Goal: Task Accomplishment & Management: Use online tool/utility

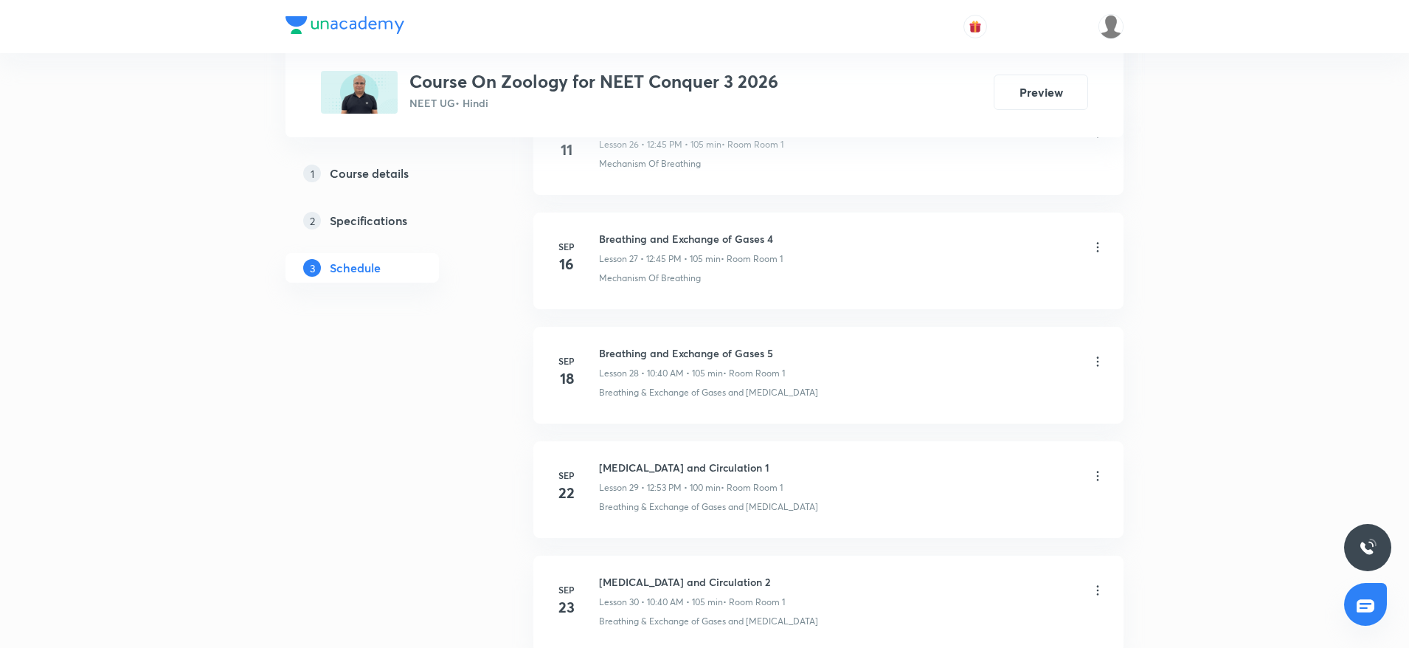
scroll to position [4404, 0]
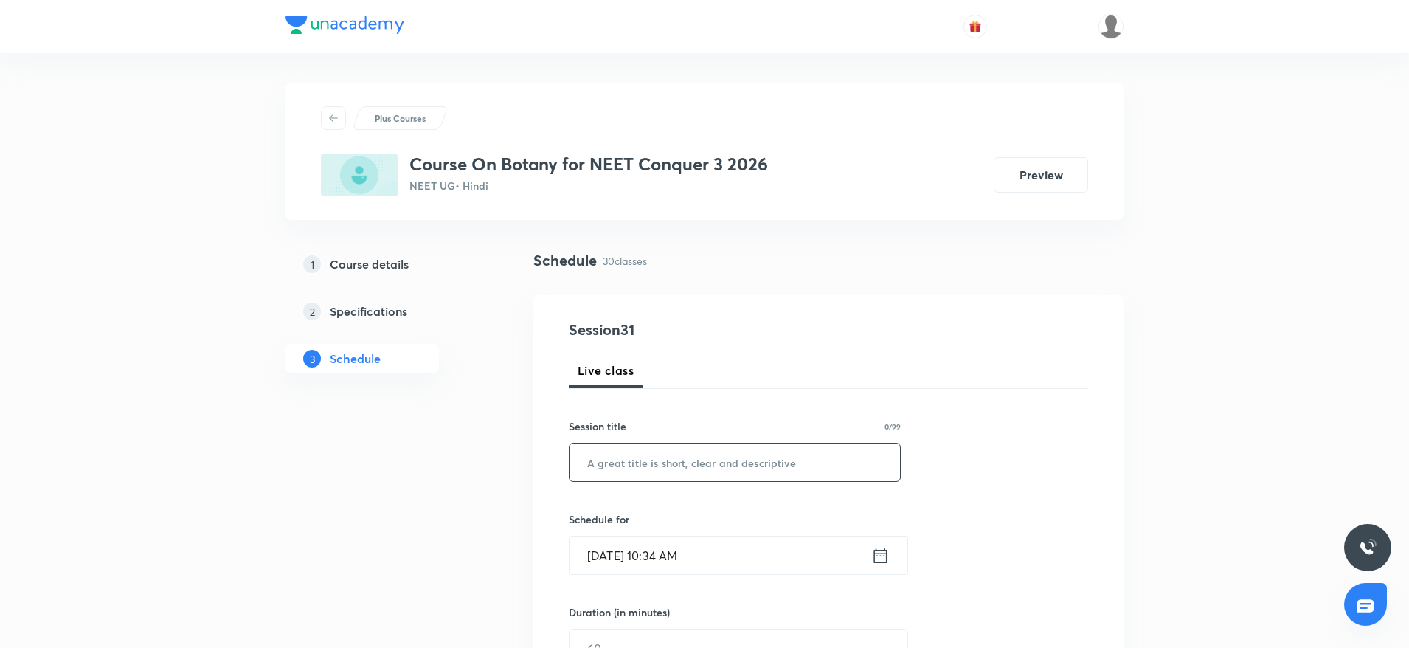
click at [644, 471] on input "text" at bounding box center [735, 462] width 331 height 38
paste input "Morphology in flowering plants"
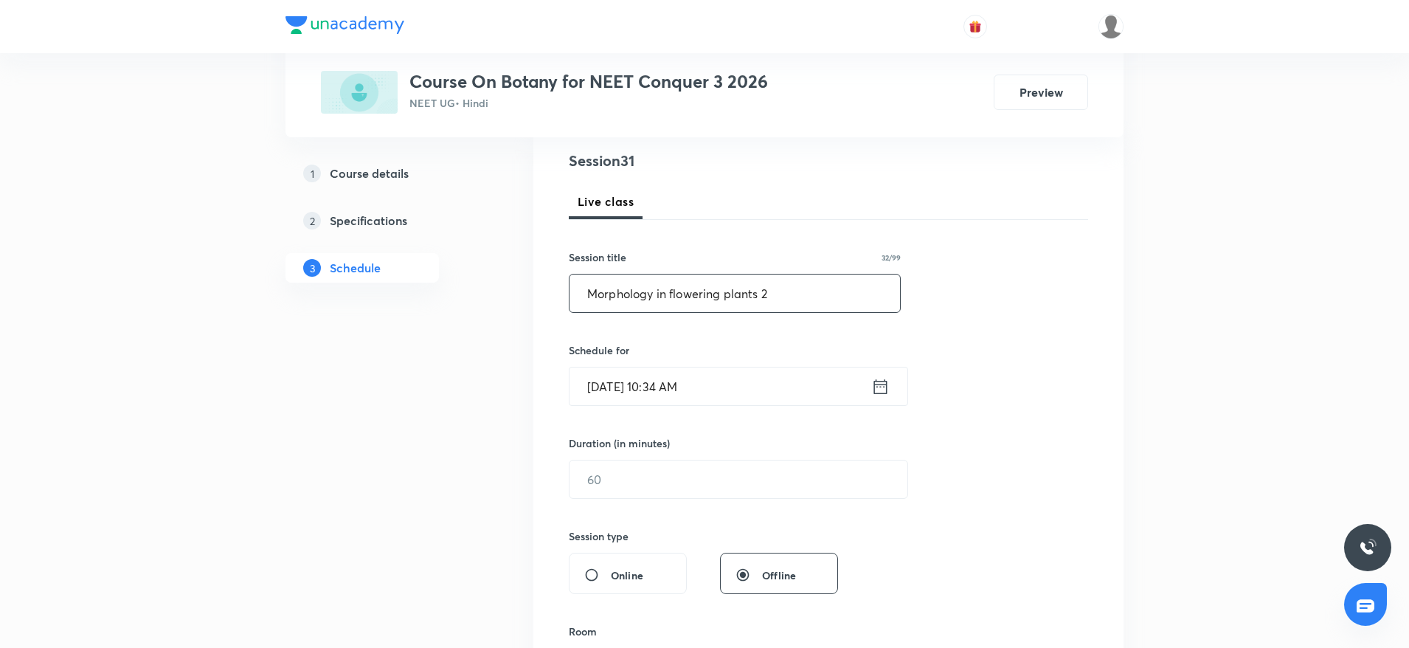
scroll to position [236, 0]
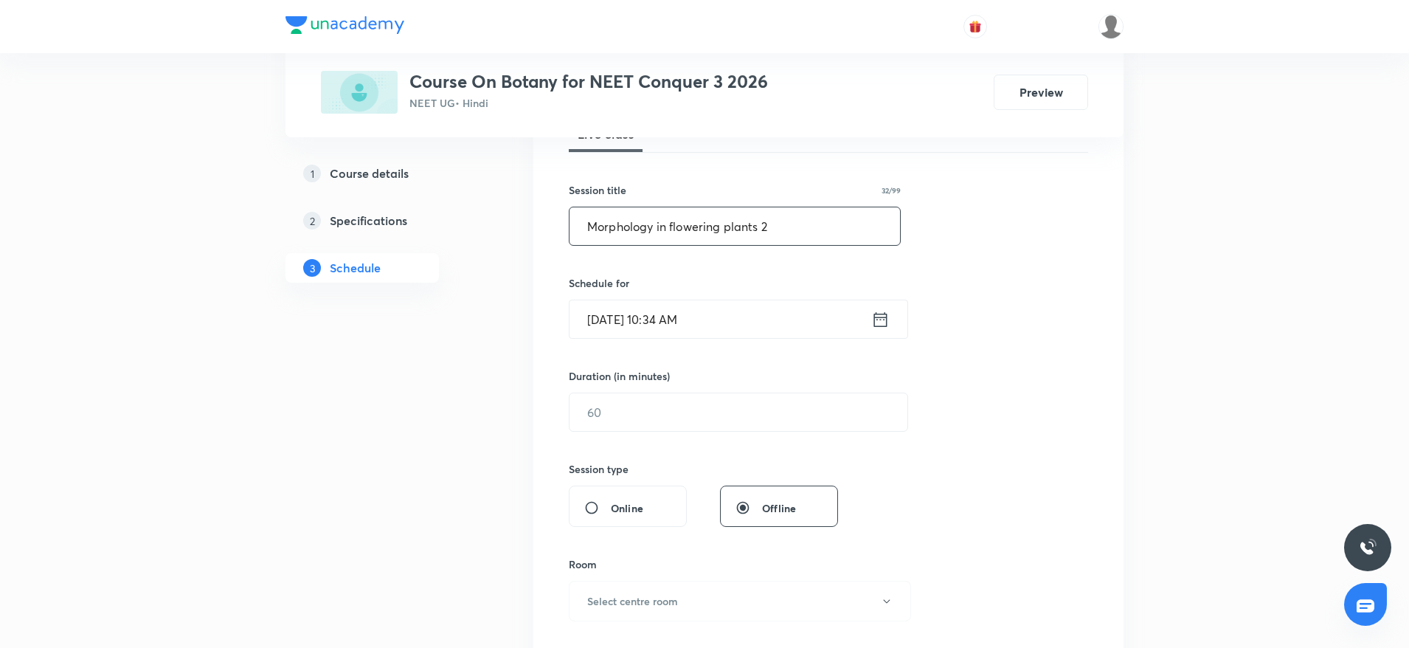
type input "Morphology in flowering plants 2"
click at [747, 325] on input "Oct 8, 2025, 10:34 AM" at bounding box center [721, 319] width 302 height 38
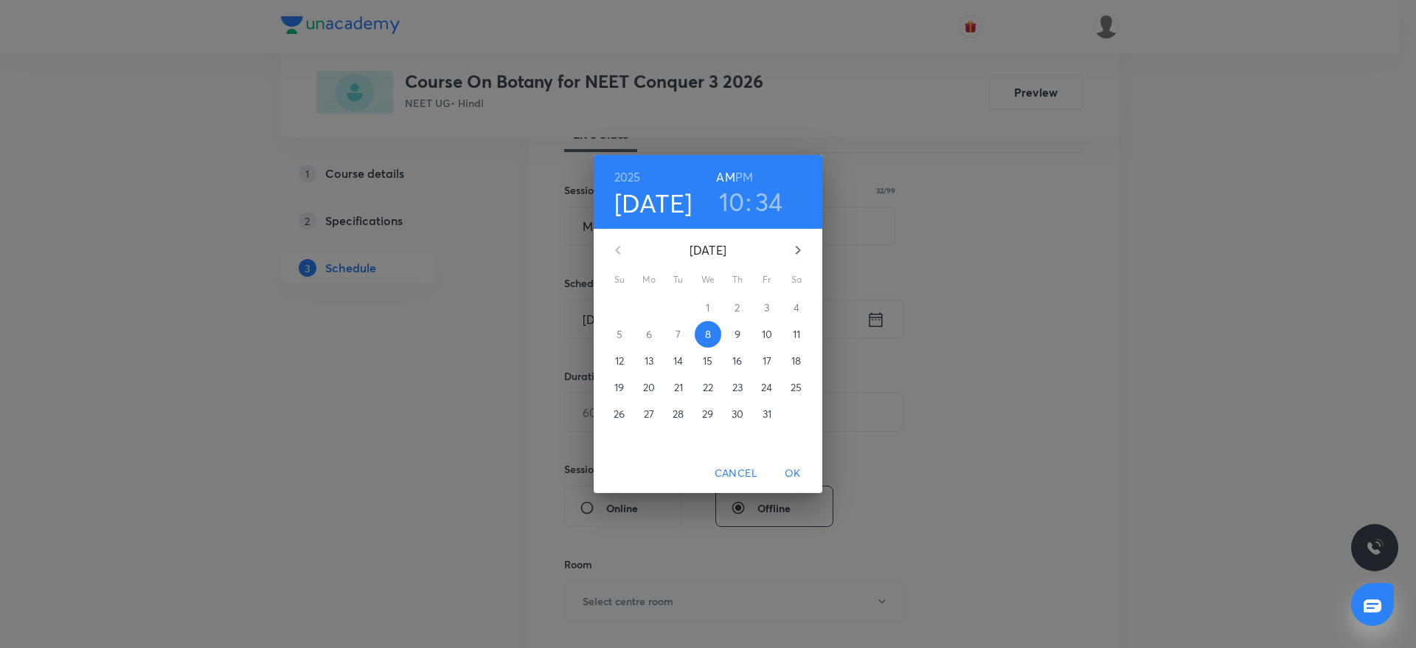
click at [730, 192] on h3 "10" at bounding box center [732, 201] width 26 height 31
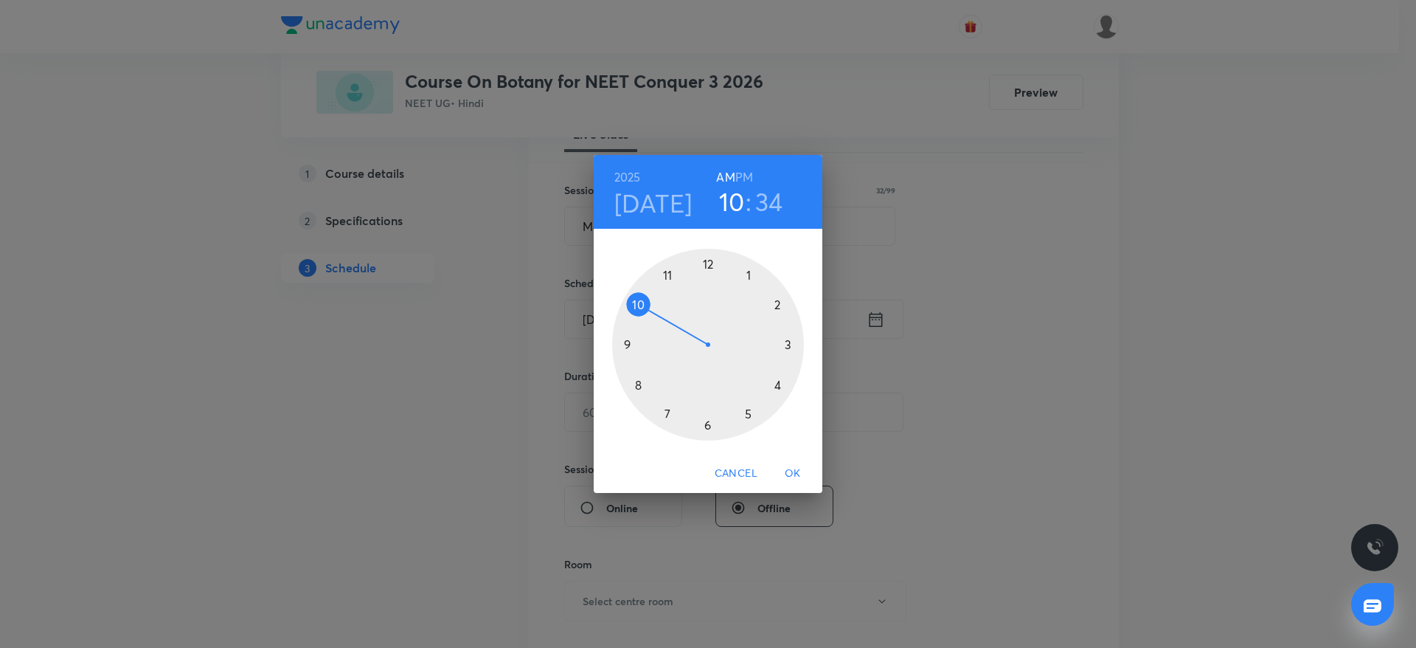
click at [668, 275] on div at bounding box center [708, 345] width 192 height 192
click at [709, 263] on div at bounding box center [708, 345] width 192 height 192
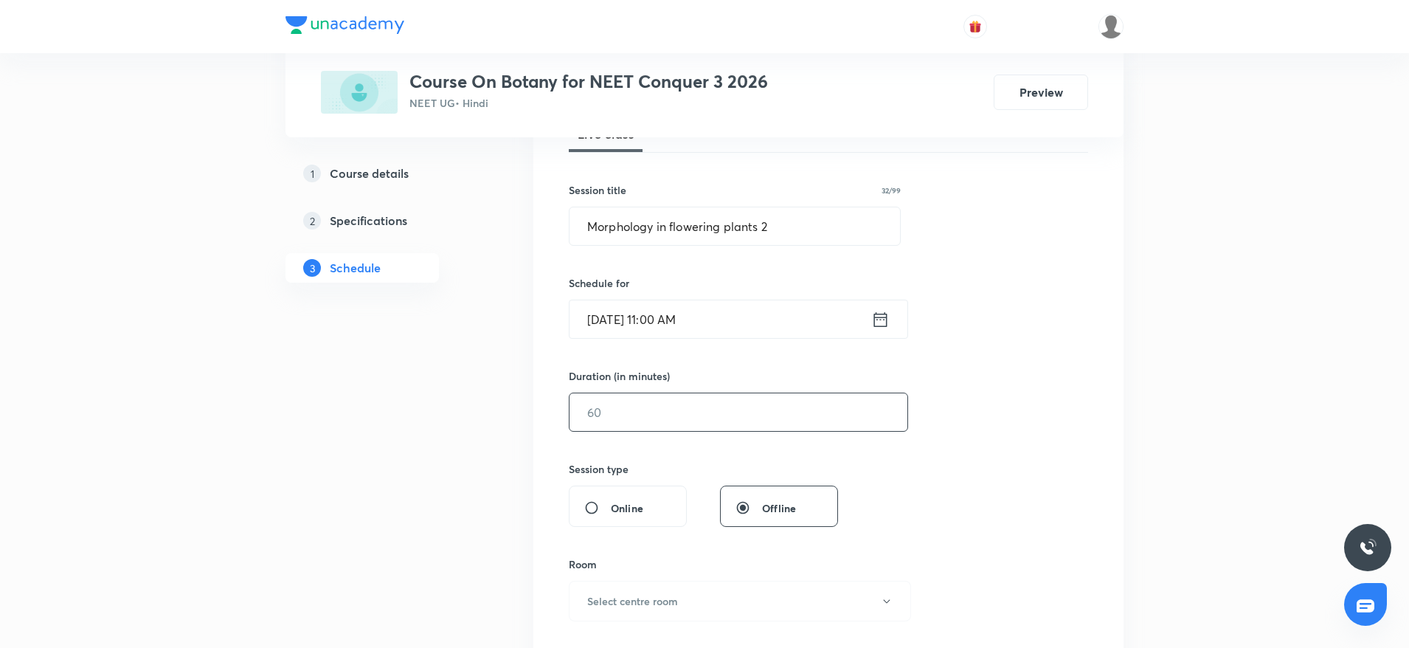
click at [645, 415] on input "text" at bounding box center [739, 412] width 338 height 38
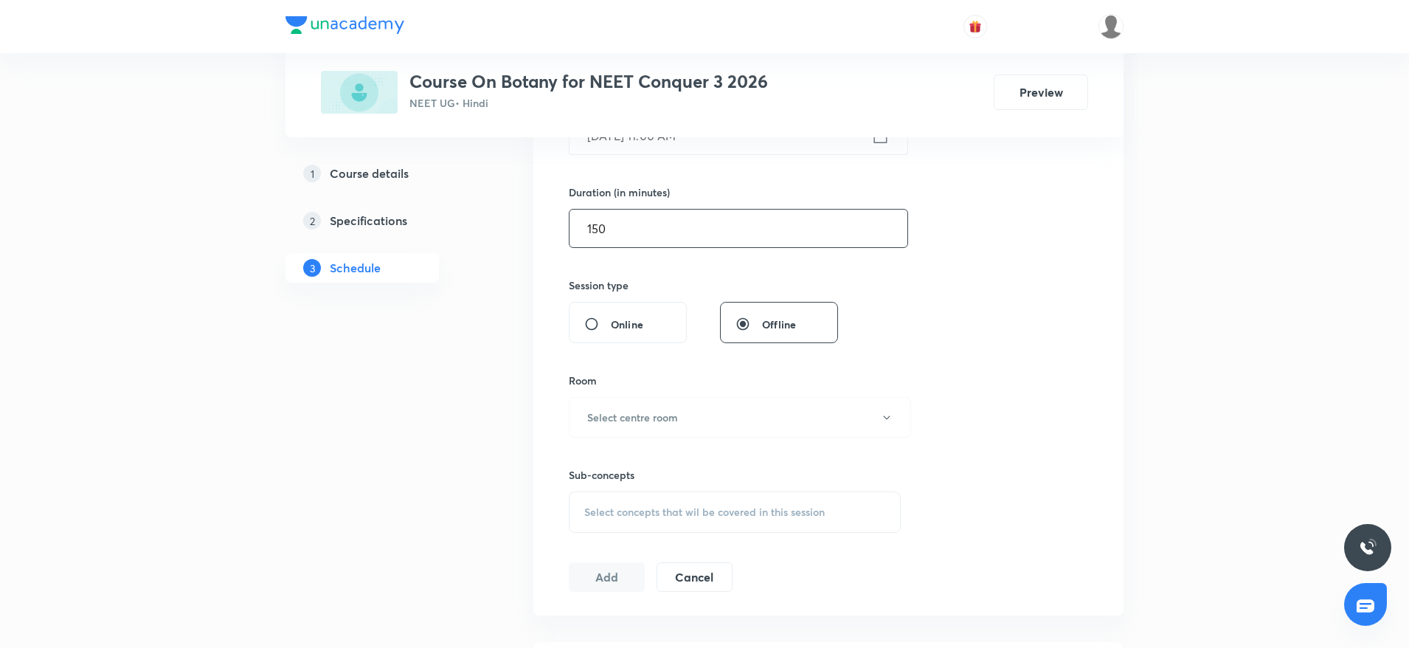
scroll to position [483, 0]
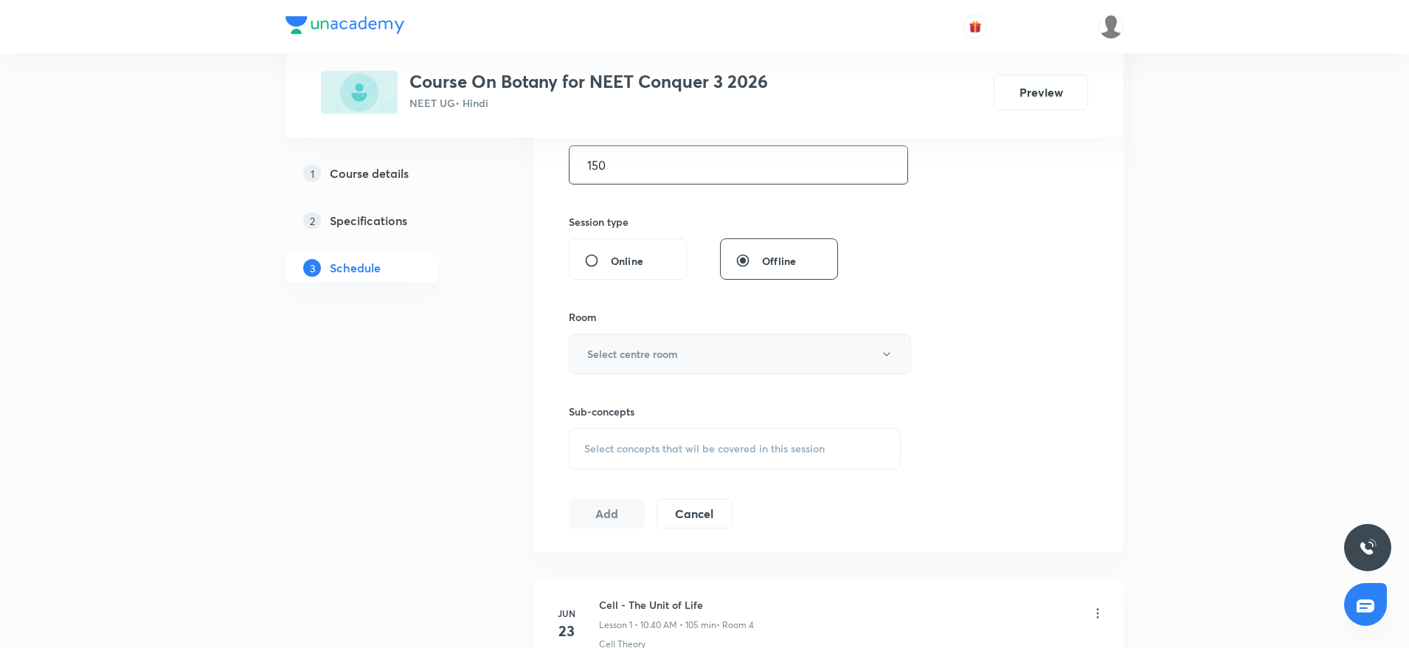
type input "150"
click at [660, 350] on h6 "Select centre room" at bounding box center [632, 353] width 91 height 15
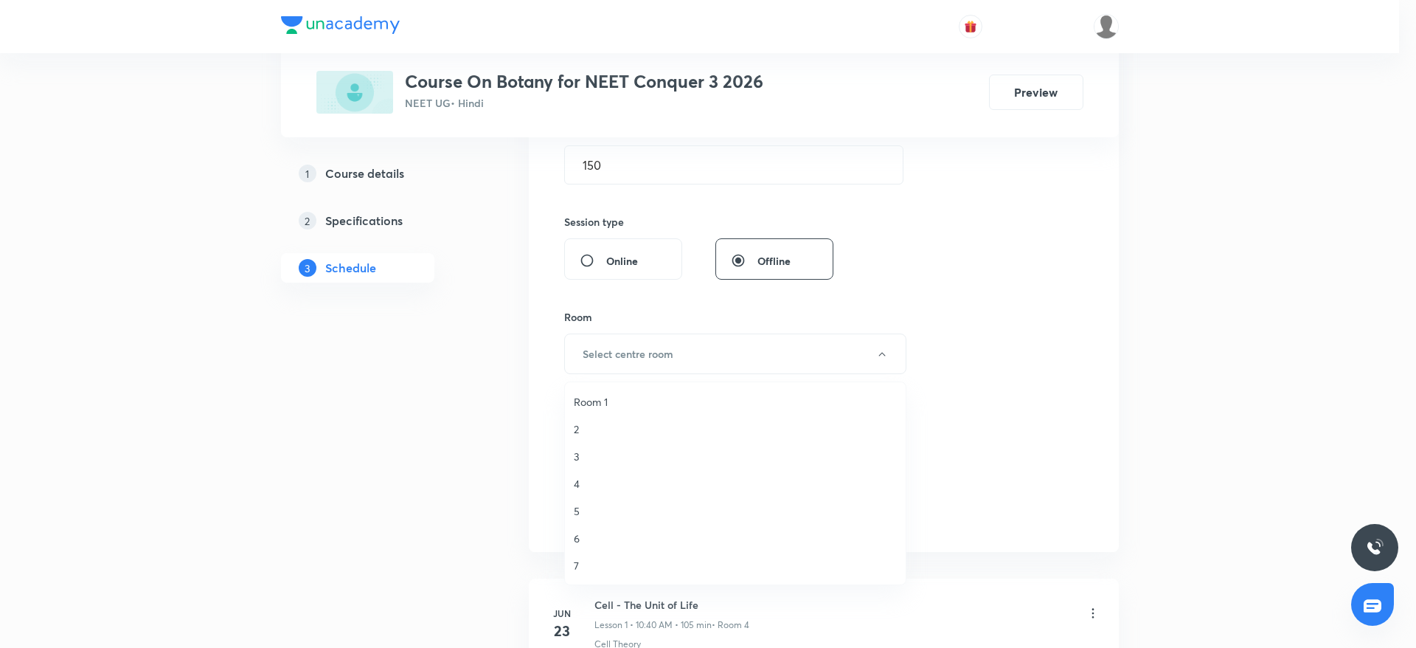
click at [603, 402] on span "Room 1" at bounding box center [735, 401] width 323 height 15
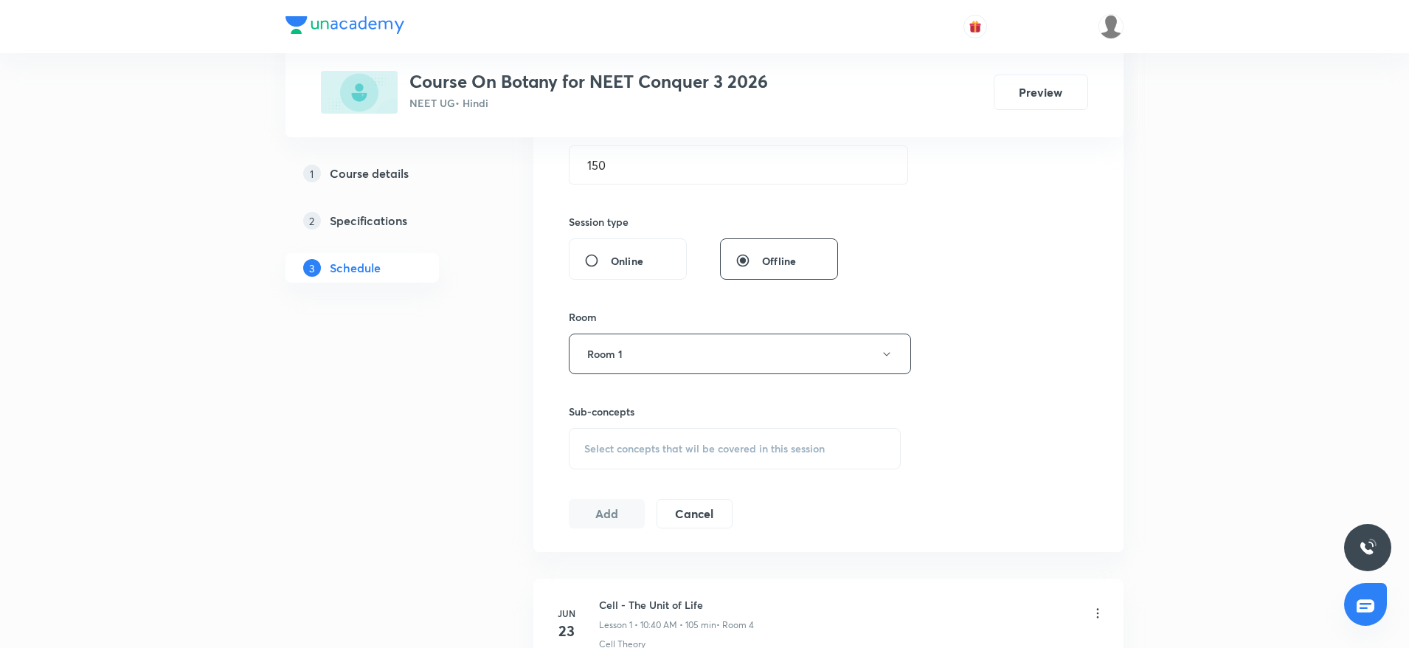
click at [623, 437] on div "Select concepts that wil be covered in this session" at bounding box center [735, 448] width 332 height 41
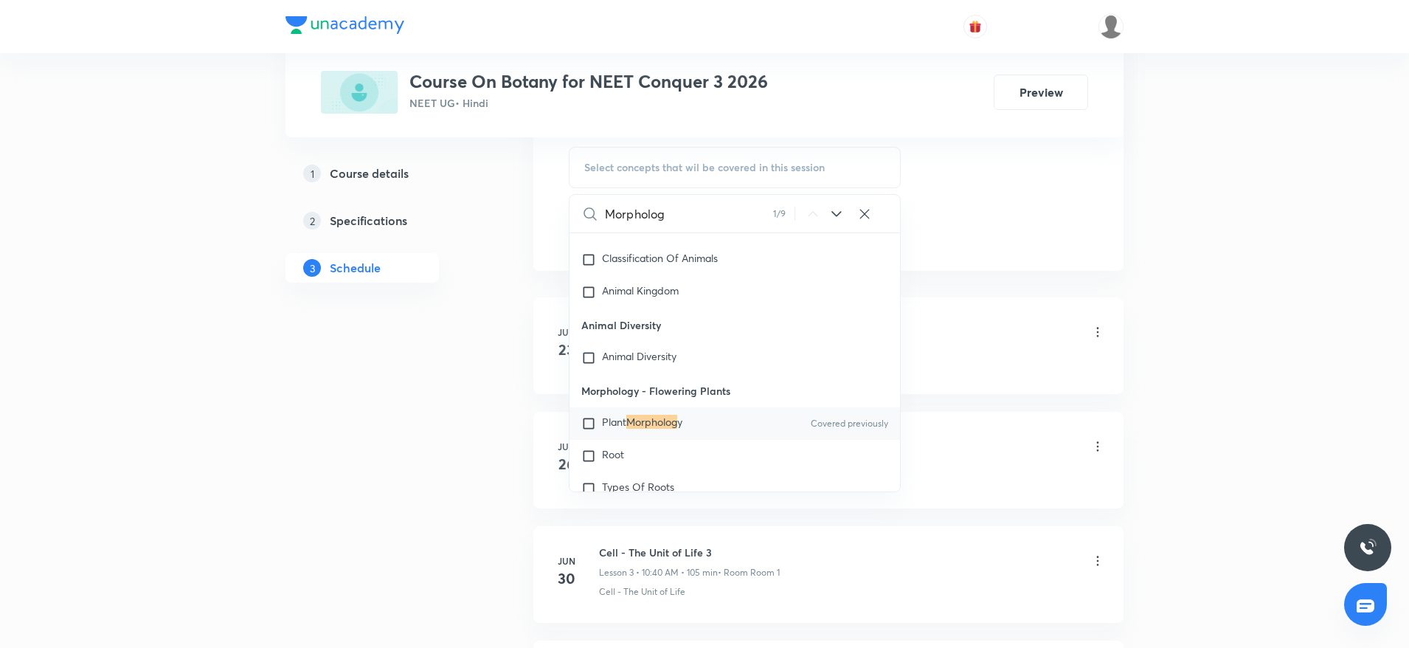
scroll to position [789, 0]
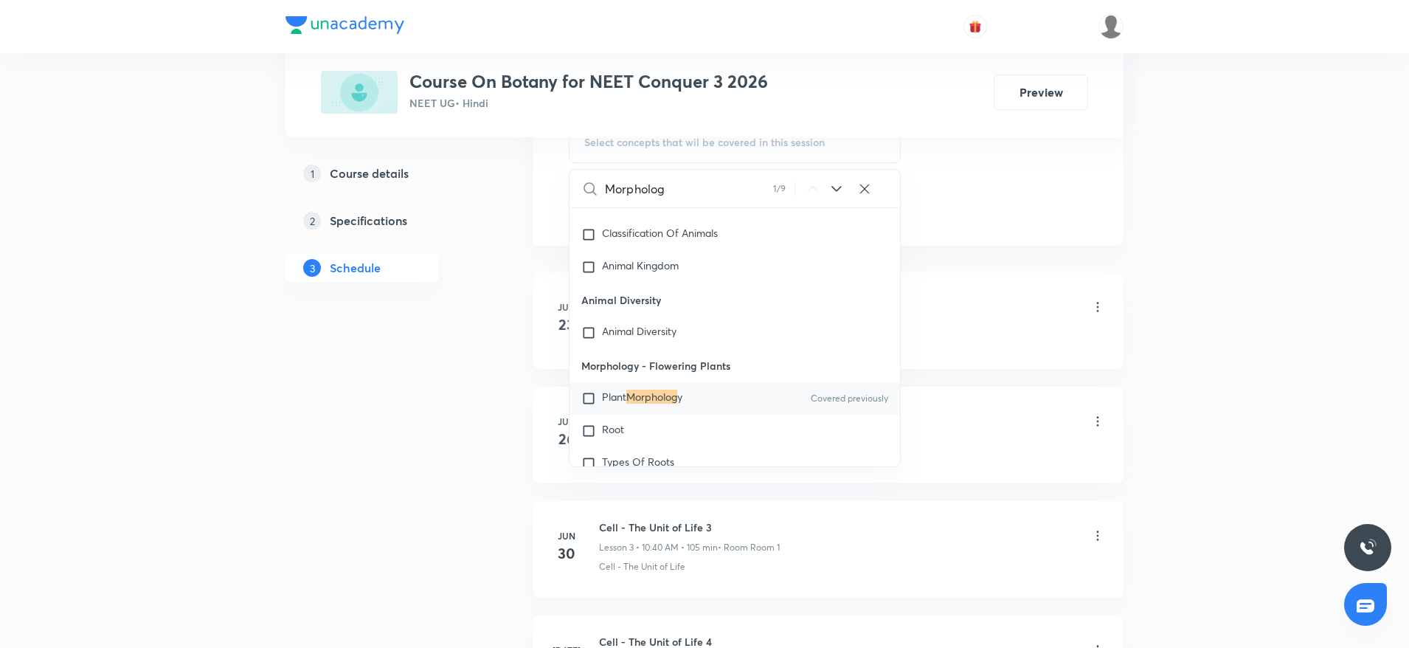
type input "Morpholog"
click at [644, 404] on p "Plant Morpholog y" at bounding box center [642, 398] width 80 height 15
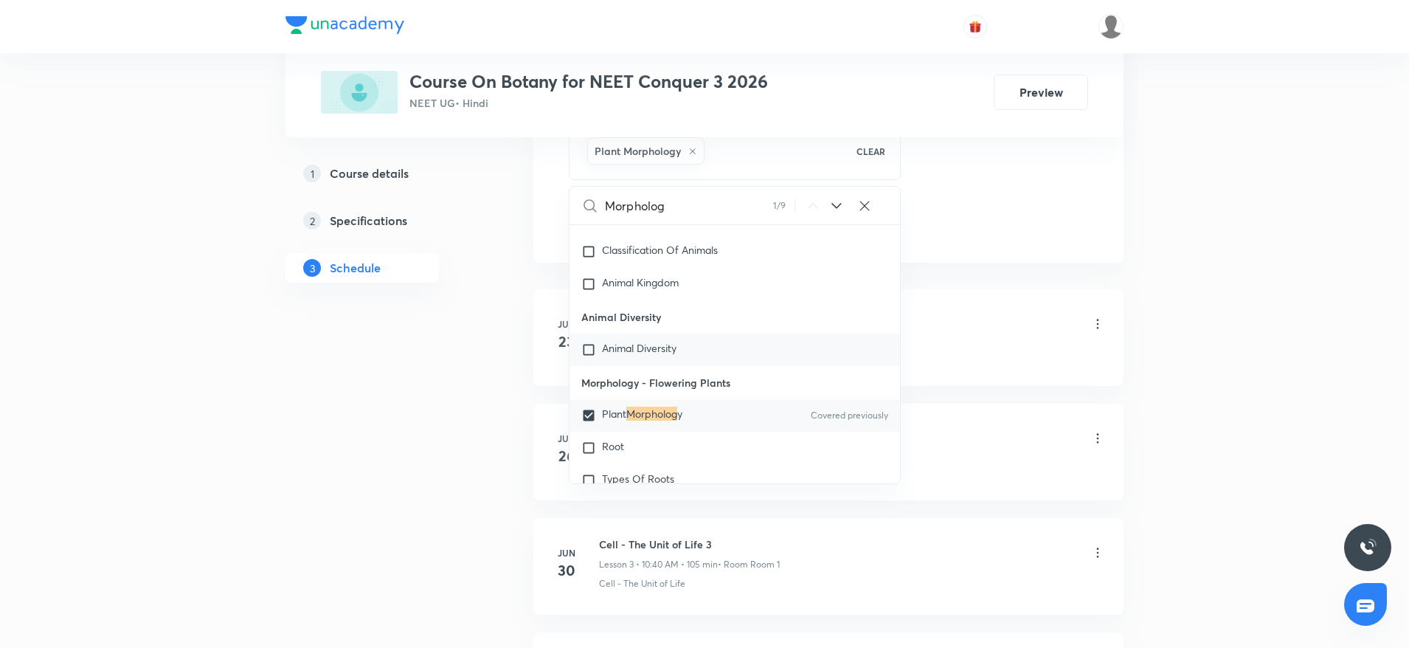
checkbox input "true"
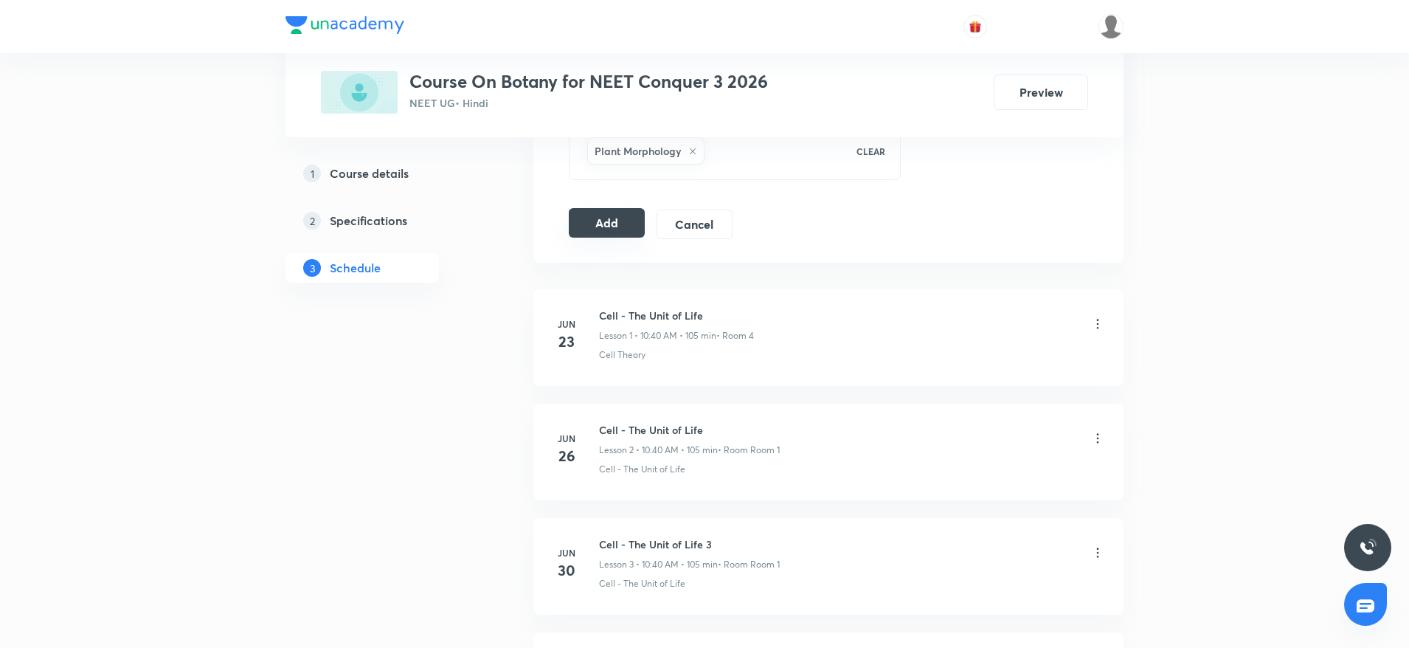
click at [605, 228] on button "Add" at bounding box center [607, 223] width 76 height 30
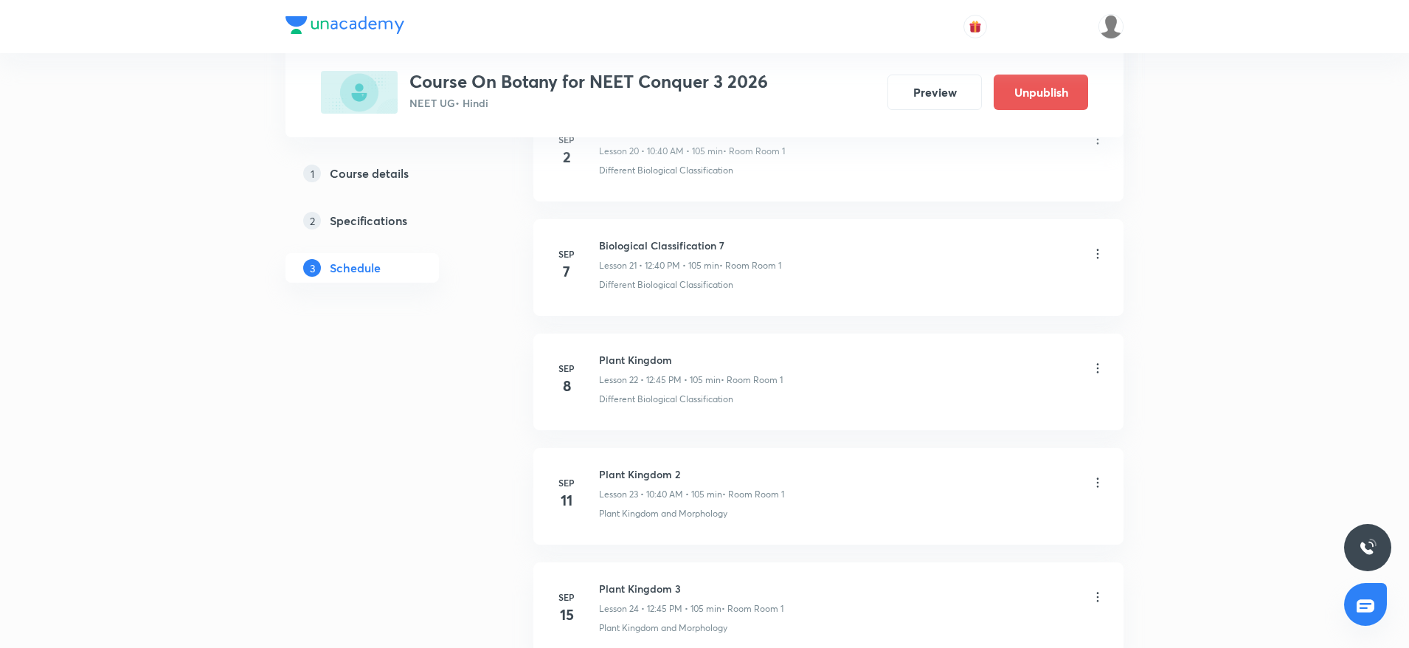
scroll to position [3402, 0]
